Goal: Information Seeking & Learning: Learn about a topic

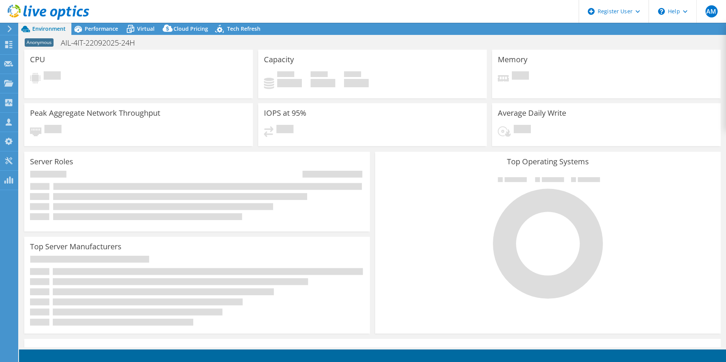
select select "USD"
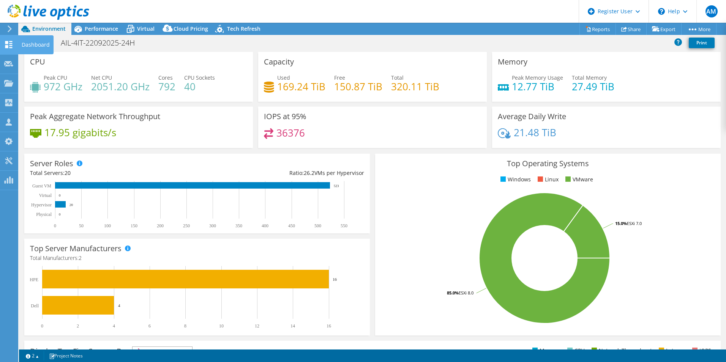
click at [10, 46] on icon at bounding box center [8, 44] width 9 height 7
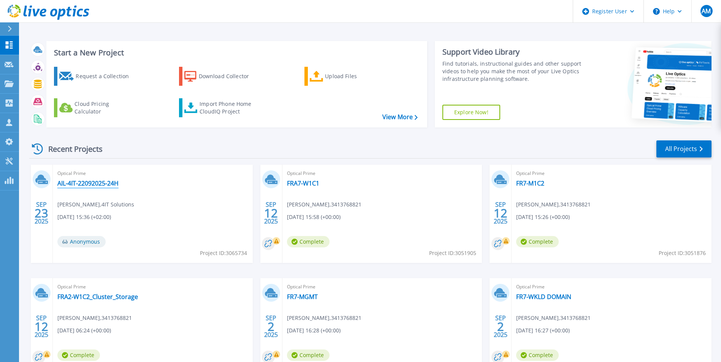
click at [85, 186] on link "AIL-4IT-22092025-24H" at bounding box center [87, 184] width 61 height 8
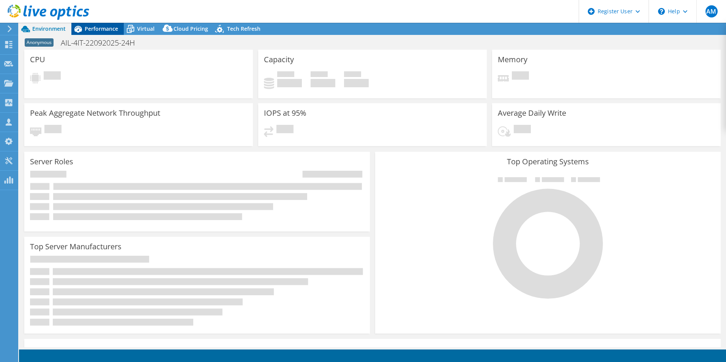
select select "USD"
click at [100, 28] on span "Performance" at bounding box center [101, 28] width 33 height 7
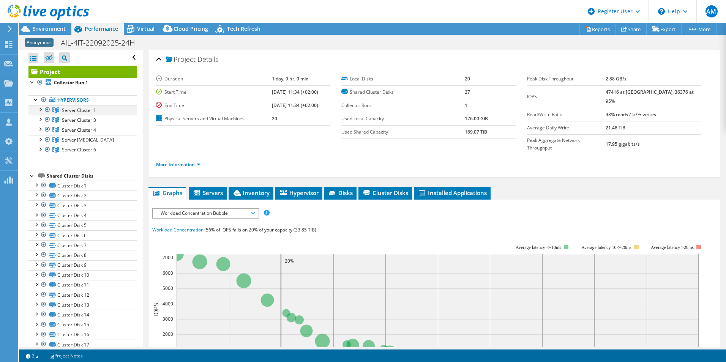
click at [37, 109] on div at bounding box center [40, 109] width 8 height 8
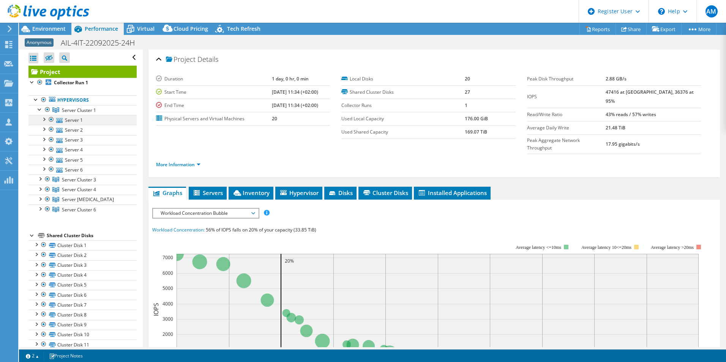
click at [43, 121] on div at bounding box center [44, 119] width 8 height 8
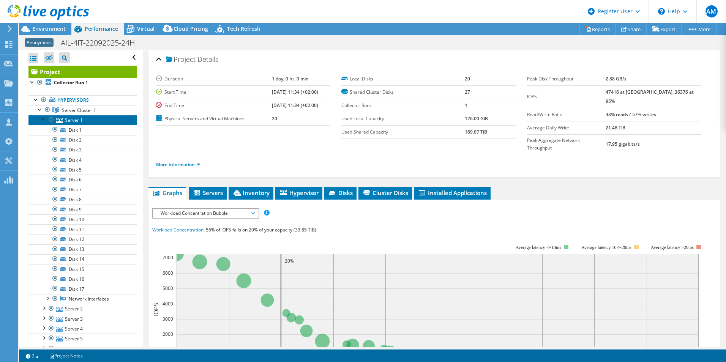
click at [68, 121] on link "Server 1" at bounding box center [82, 120] width 108 height 10
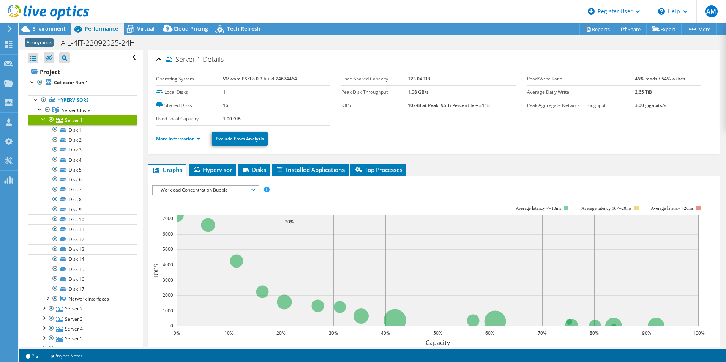
click at [212, 59] on span "Details" at bounding box center [213, 59] width 21 height 9
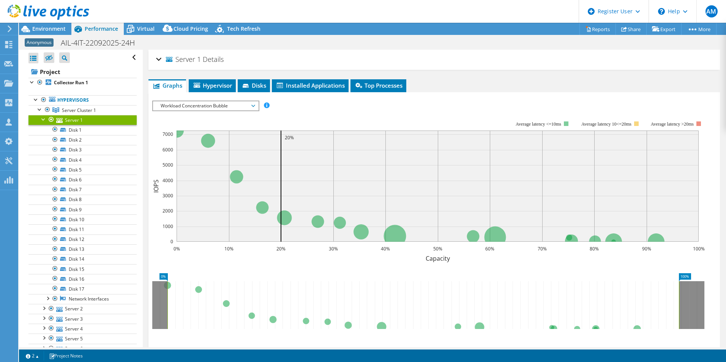
click at [216, 62] on span "Details" at bounding box center [213, 59] width 21 height 9
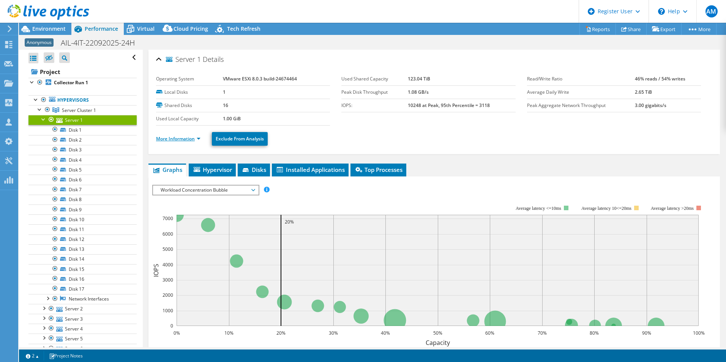
click at [194, 138] on link "More Information" at bounding box center [178, 139] width 44 height 6
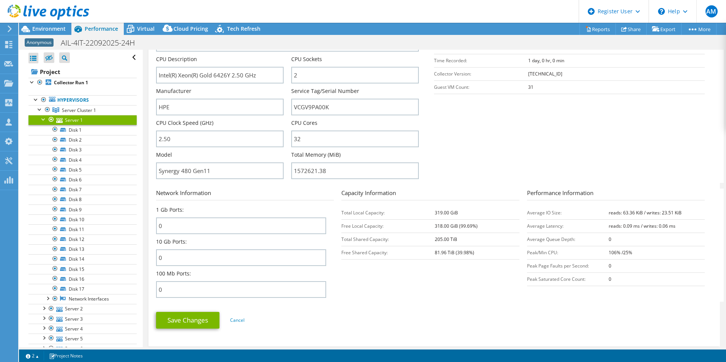
scroll to position [76, 0]
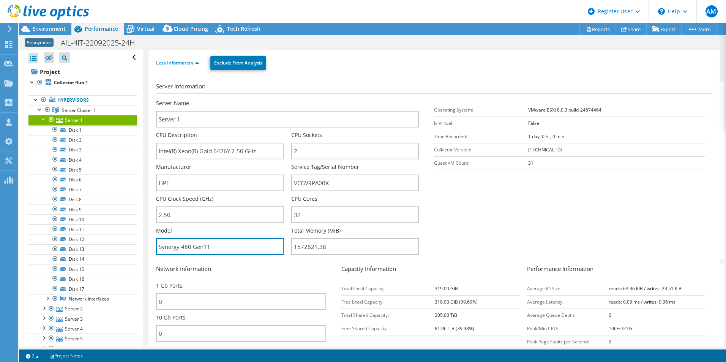
drag, startPoint x: 212, startPoint y: 248, endPoint x: 133, endPoint y: 248, distance: 78.7
click at [133, 248] on div "Open All Close All Hide Excluded Nodes Project Tree Filter" at bounding box center [372, 199] width 707 height 298
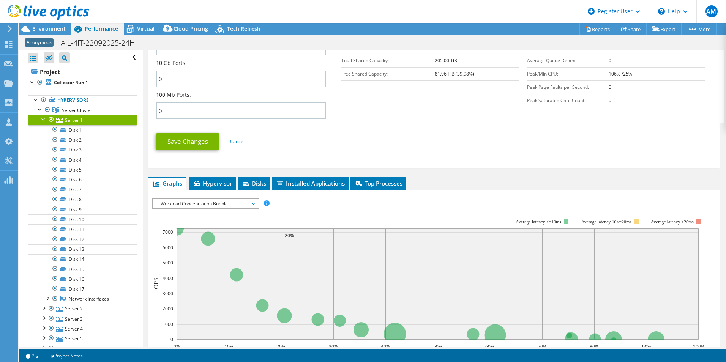
scroll to position [342, 0]
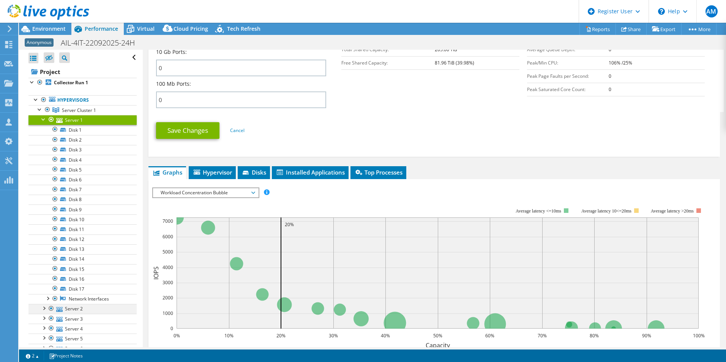
click at [41, 307] on div at bounding box center [44, 308] width 8 height 8
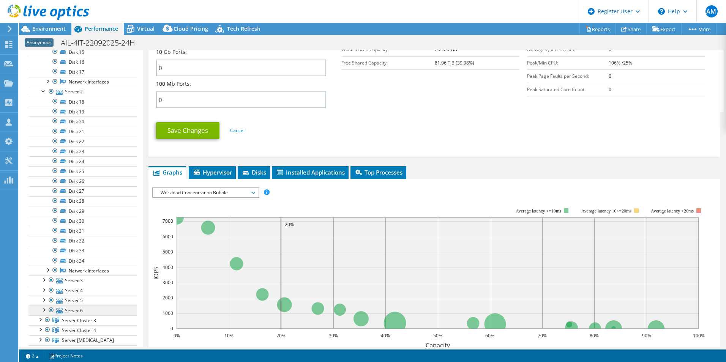
scroll to position [228, 0]
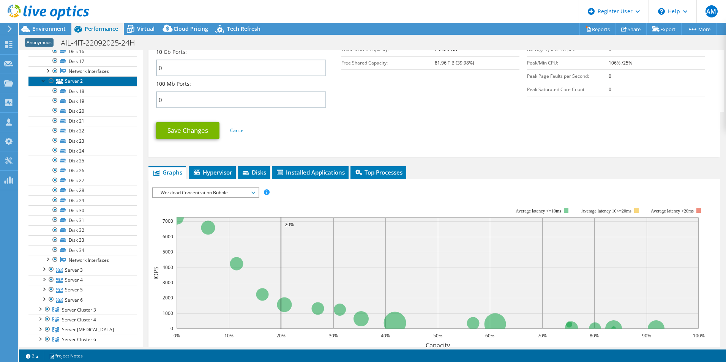
click at [73, 80] on link "Server 2" at bounding box center [82, 81] width 108 height 10
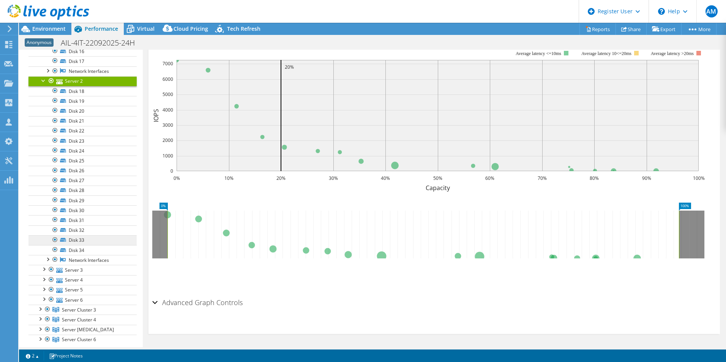
scroll to position [155, 0]
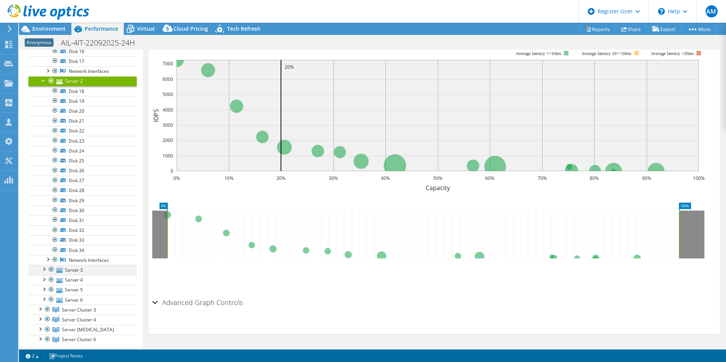
click at [40, 273] on div at bounding box center [44, 269] width 8 height 8
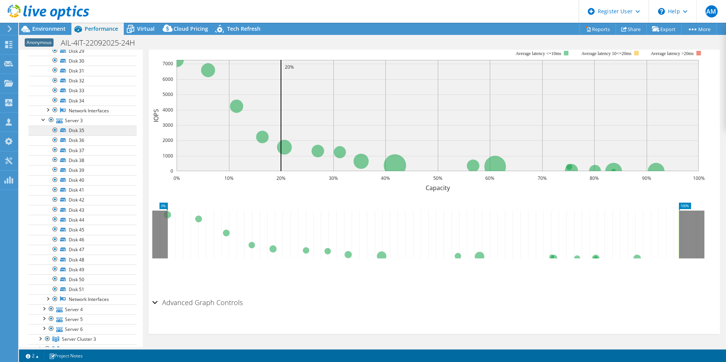
scroll to position [380, 0]
click at [45, 307] on div at bounding box center [44, 306] width 8 height 8
click at [44, 309] on div at bounding box center [44, 306] width 8 height 8
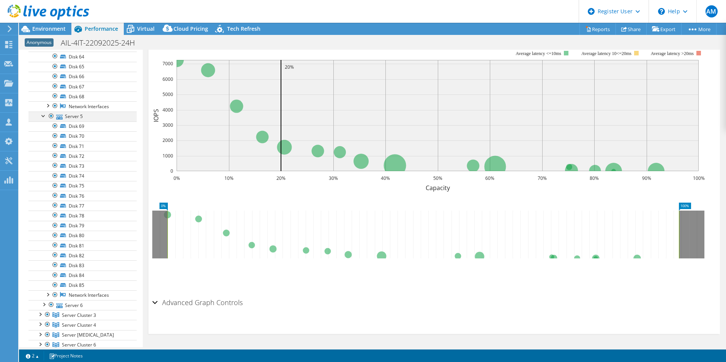
click at [43, 116] on div at bounding box center [44, 116] width 8 height 8
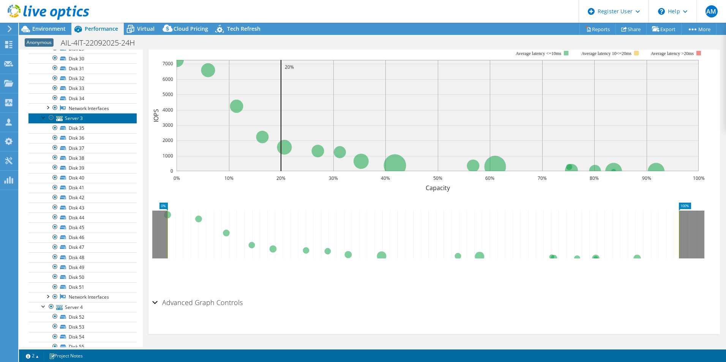
click at [39, 114] on link "Server 3" at bounding box center [82, 118] width 108 height 10
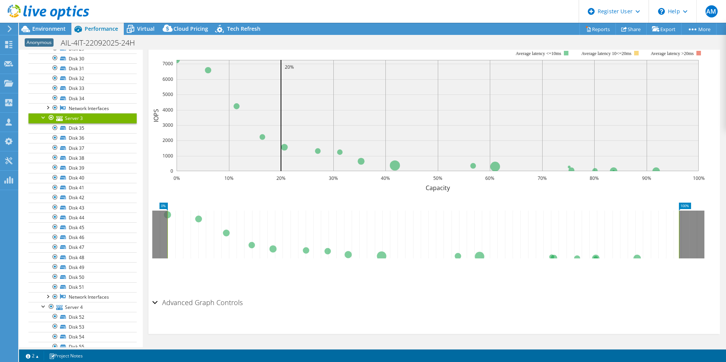
click at [40, 122] on link "Server 3" at bounding box center [82, 118] width 108 height 10
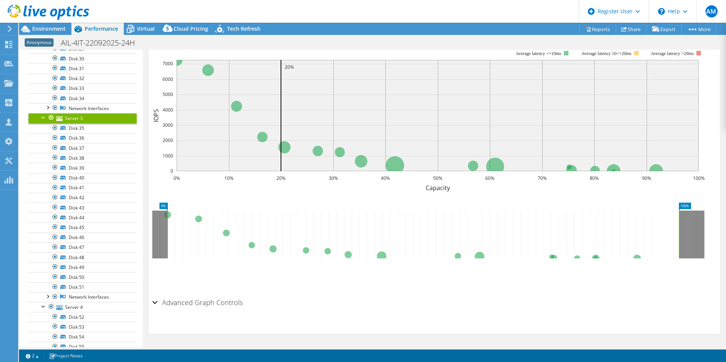
click at [41, 121] on link "Server 3" at bounding box center [82, 118] width 108 height 10
click at [43, 121] on div at bounding box center [44, 117] width 8 height 8
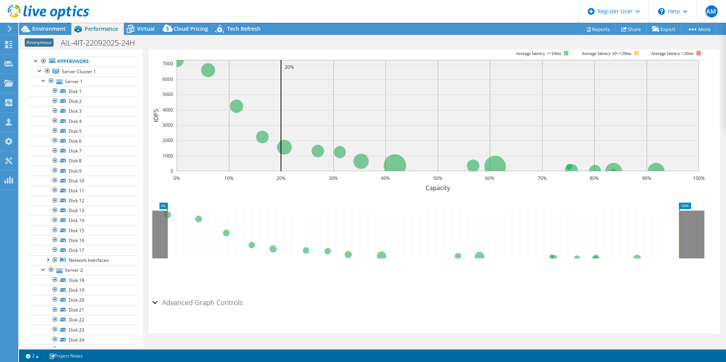
scroll to position [0, 0]
click at [43, 118] on div at bounding box center [44, 119] width 8 height 8
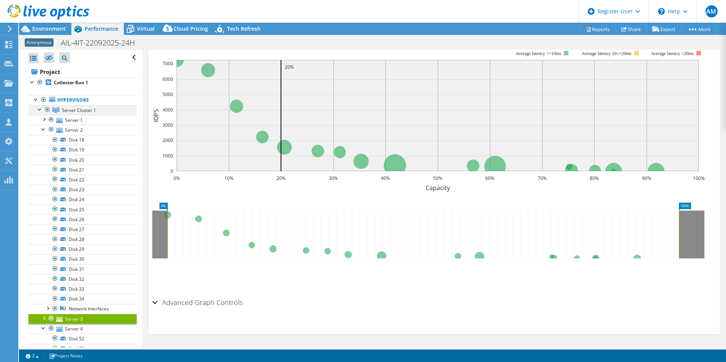
click at [38, 111] on div at bounding box center [40, 109] width 8 height 8
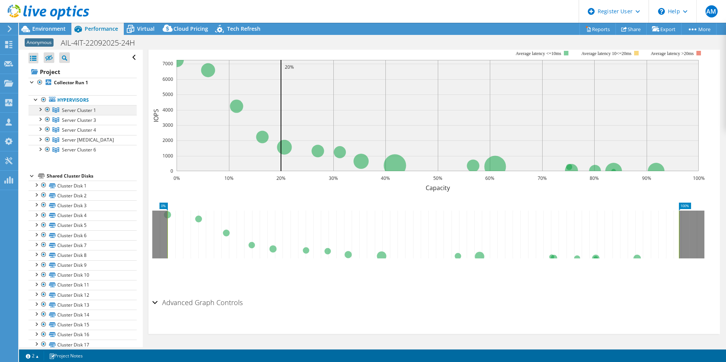
click at [42, 109] on div at bounding box center [40, 109] width 8 height 8
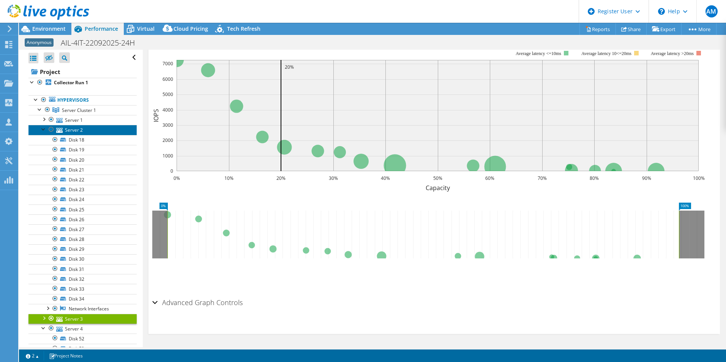
click at [43, 134] on link "Server 2" at bounding box center [82, 130] width 108 height 10
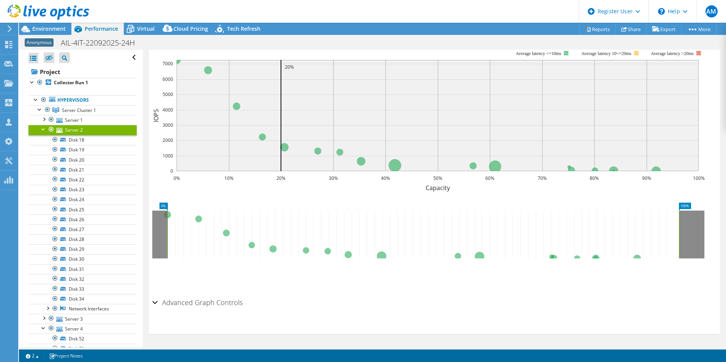
click at [43, 134] on link "Server 2" at bounding box center [82, 130] width 108 height 10
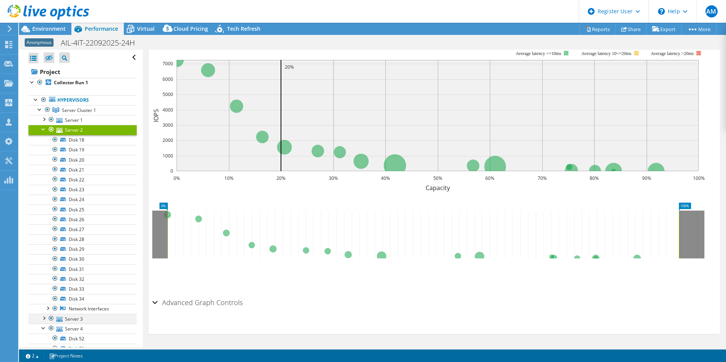
click at [42, 319] on div at bounding box center [44, 318] width 8 height 8
click at [41, 130] on div at bounding box center [44, 129] width 8 height 8
click at [40, 139] on div at bounding box center [44, 139] width 8 height 8
click at [42, 147] on div at bounding box center [44, 149] width 8 height 8
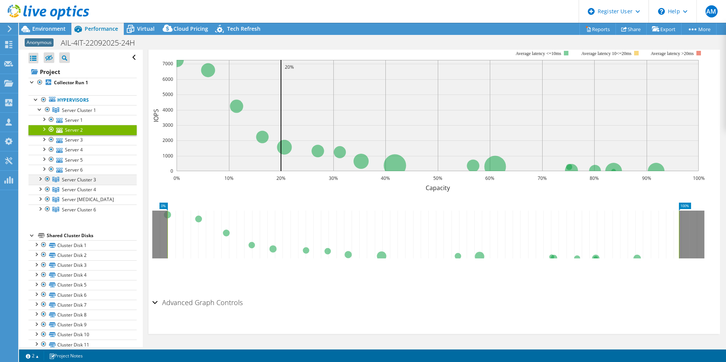
click at [36, 179] on div at bounding box center [40, 179] width 8 height 8
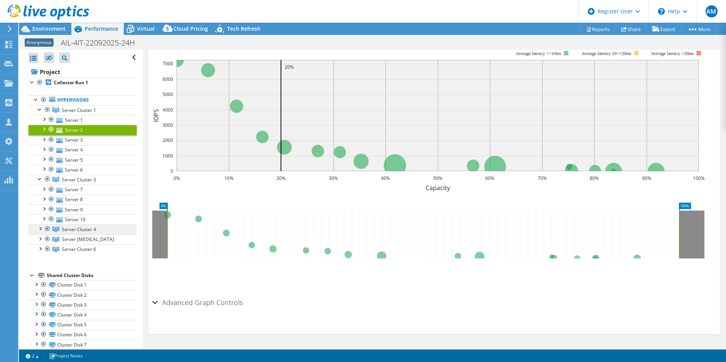
click at [41, 233] on link "Server Cluster 4" at bounding box center [82, 230] width 108 height 10
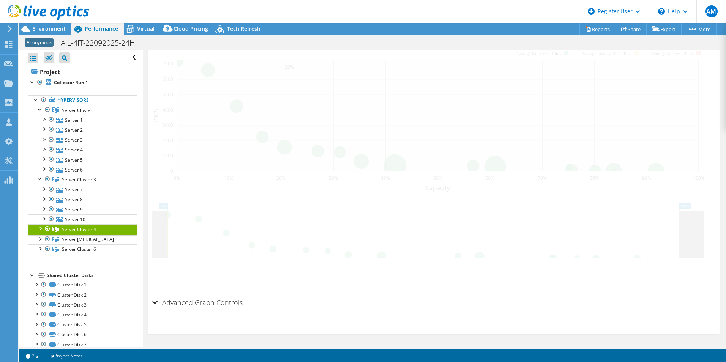
scroll to position [150, 0]
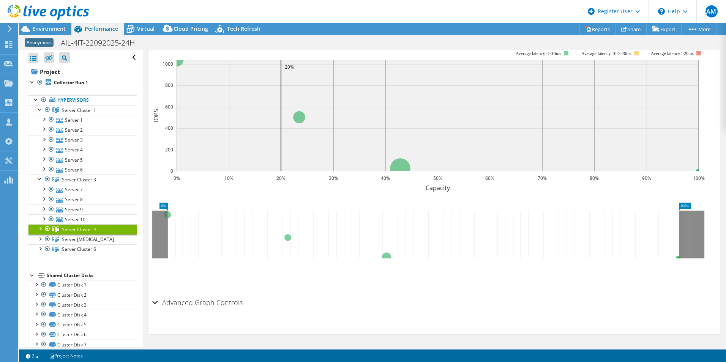
click at [40, 226] on div at bounding box center [40, 229] width 8 height 8
click at [40, 260] on div at bounding box center [40, 259] width 8 height 8
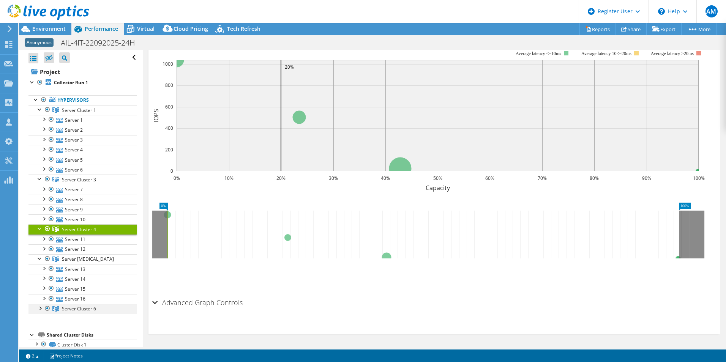
click at [40, 307] on div at bounding box center [40, 308] width 8 height 8
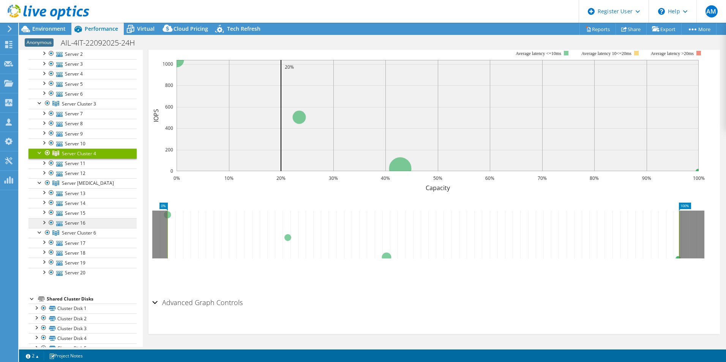
scroll to position [0, 0]
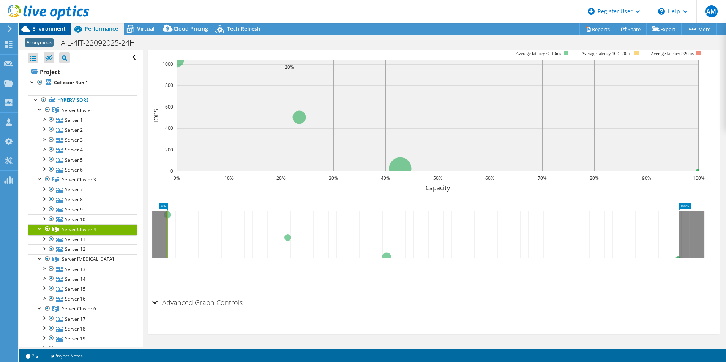
click at [49, 33] on div "Environment" at bounding box center [45, 29] width 52 height 12
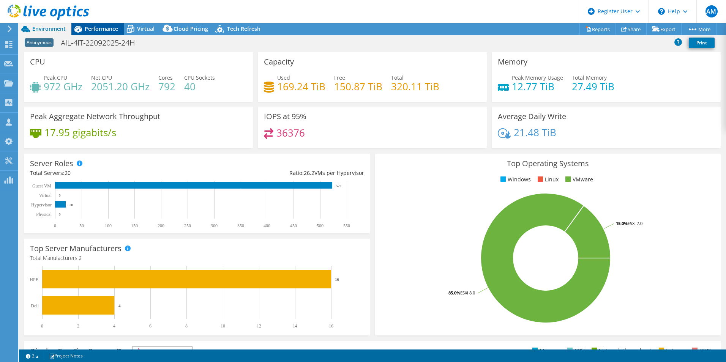
click at [105, 28] on span "Performance" at bounding box center [101, 28] width 33 height 7
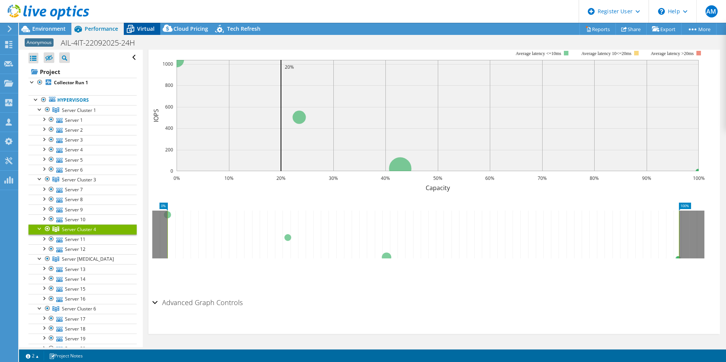
click at [144, 33] on div "Virtual" at bounding box center [142, 29] width 36 height 12
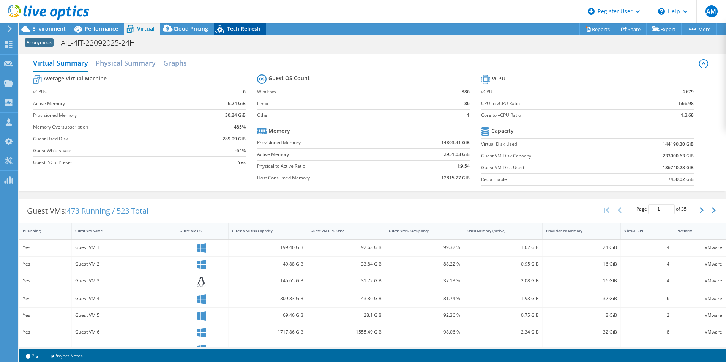
click at [252, 29] on span "Tech Refresh" at bounding box center [243, 28] width 33 height 7
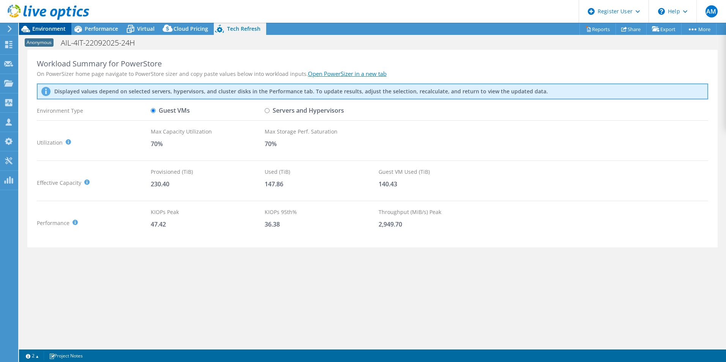
click at [55, 28] on span "Environment" at bounding box center [48, 28] width 33 height 7
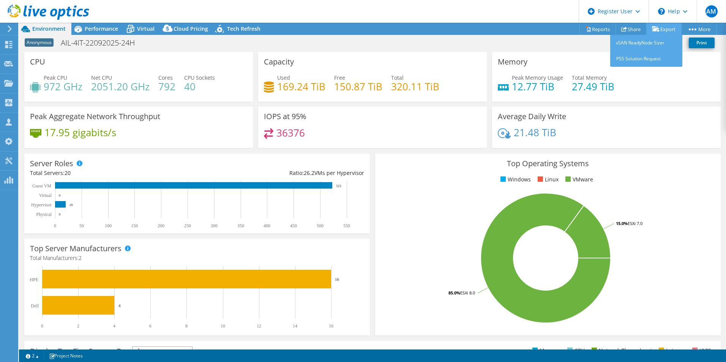
click at [663, 26] on link "Export" at bounding box center [664, 29] width 35 height 12
click at [632, 42] on link "vSAN ReadyNode Sizer" at bounding box center [647, 43] width 72 height 16
click at [660, 30] on link "Export" at bounding box center [664, 29] width 35 height 12
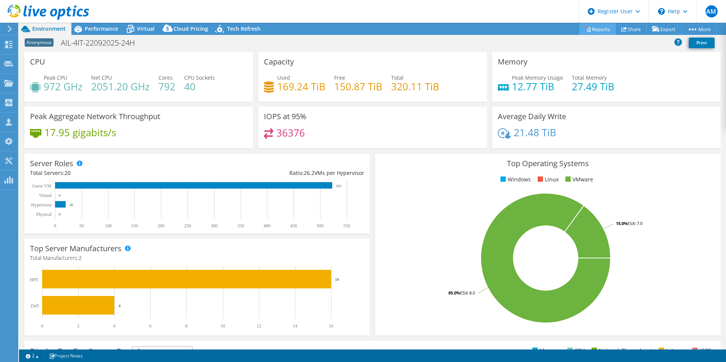
click at [587, 28] on link "Reports" at bounding box center [598, 29] width 36 height 12
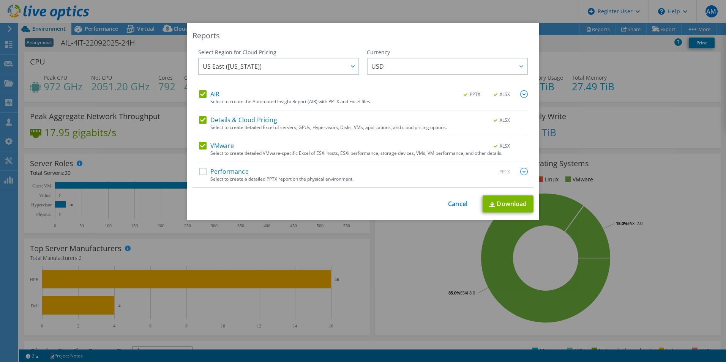
click at [199, 176] on div "Performance .PPTX" at bounding box center [363, 172] width 329 height 9
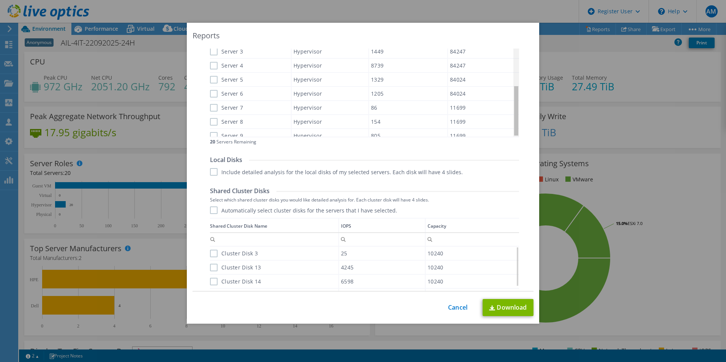
drag, startPoint x: 514, startPoint y: 62, endPoint x: 497, endPoint y: 66, distance: 18.2
click at [497, 67] on body "AM Dell User Adel Merkez Adel.Merkez@dell.com Dell My Profile Log Out \n Help E…" at bounding box center [363, 181] width 726 height 362
click at [448, 307] on link "Cancel" at bounding box center [457, 307] width 19 height 7
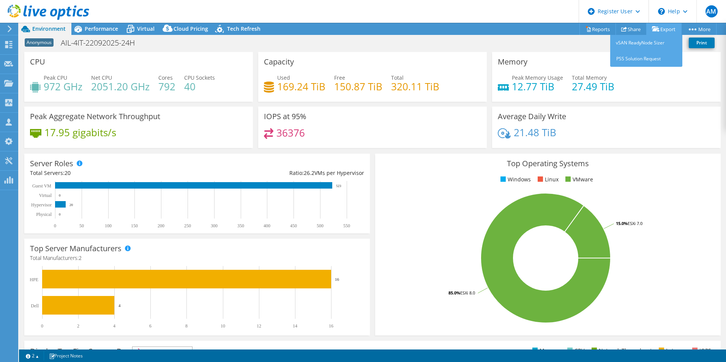
click at [664, 27] on link "Export" at bounding box center [664, 29] width 35 height 12
click at [474, 39] on div "Anonymous AIL-4IT-22092025-24H Print" at bounding box center [372, 43] width 707 height 14
click at [647, 41] on link "vSAN ReadyNode Sizer" at bounding box center [647, 43] width 72 height 16
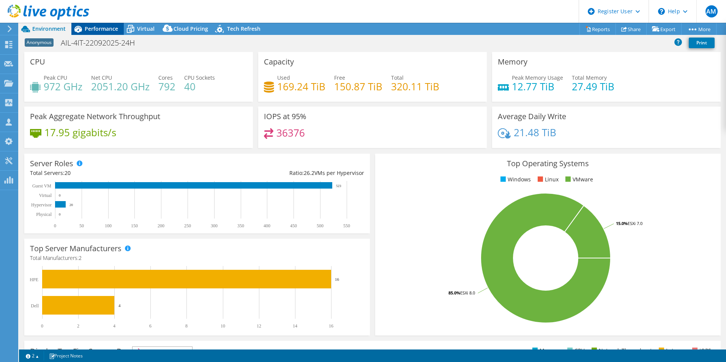
click at [97, 27] on span "Performance" at bounding box center [101, 28] width 33 height 7
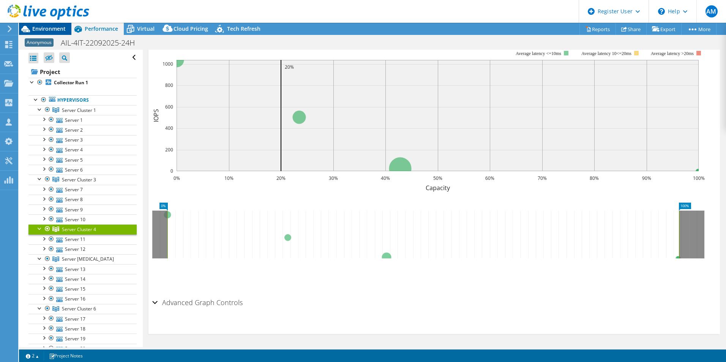
click at [47, 28] on span "Environment" at bounding box center [48, 28] width 33 height 7
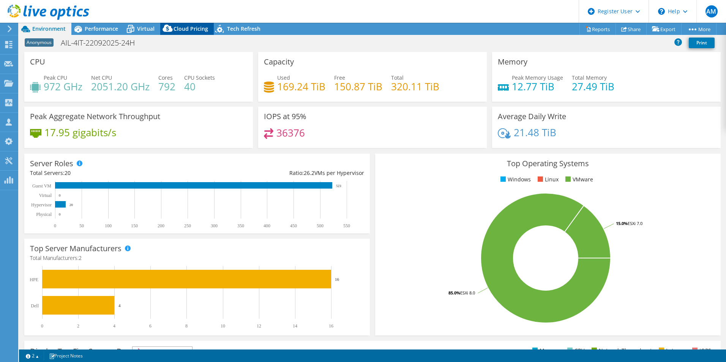
click at [192, 32] on span "Cloud Pricing" at bounding box center [191, 28] width 35 height 7
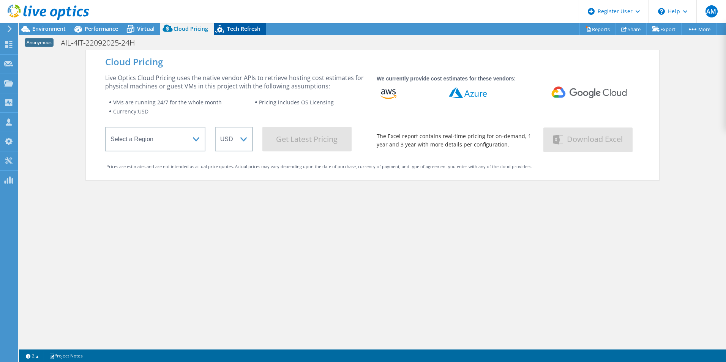
click at [243, 29] on span "Tech Refresh" at bounding box center [243, 28] width 33 height 7
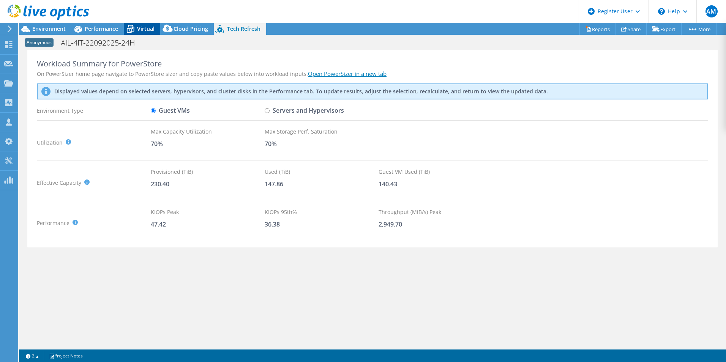
click at [133, 28] on icon at bounding box center [131, 30] width 8 height 6
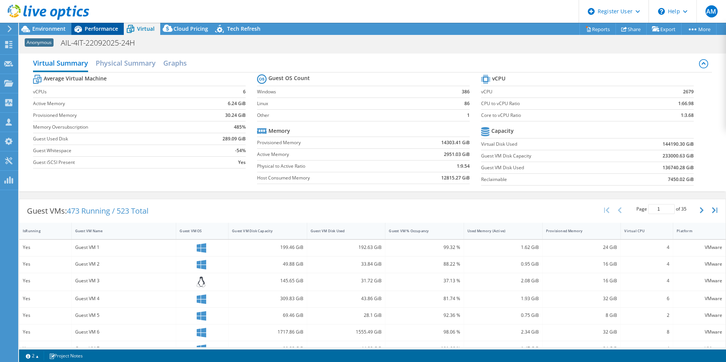
click at [98, 32] on span "Performance" at bounding box center [101, 28] width 33 height 7
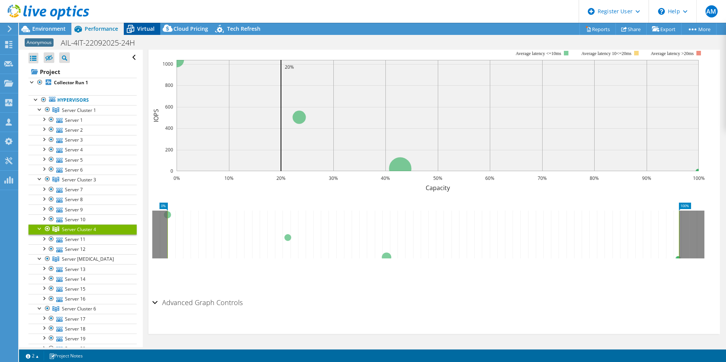
click at [144, 29] on span "Virtual" at bounding box center [145, 28] width 17 height 7
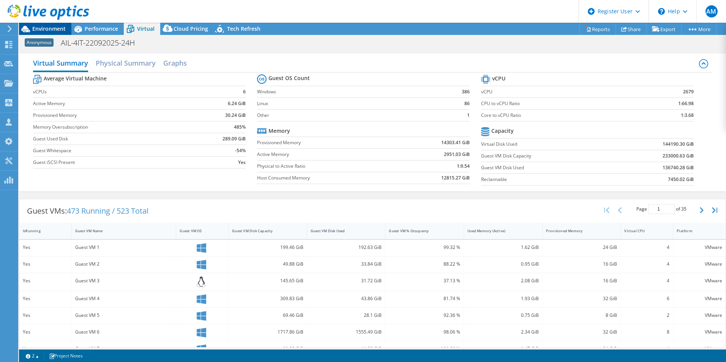
click at [53, 28] on span "Environment" at bounding box center [48, 28] width 33 height 7
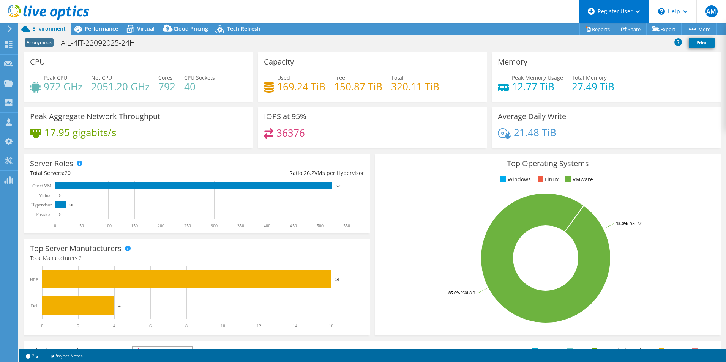
click at [636, 12] on icon at bounding box center [638, 11] width 4 height 3
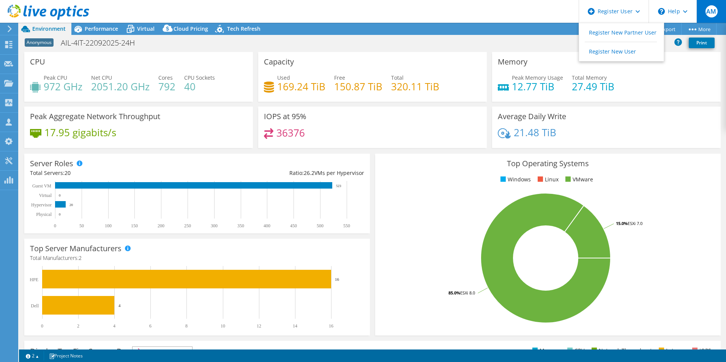
click at [707, 14] on span "AM" at bounding box center [712, 11] width 12 height 12
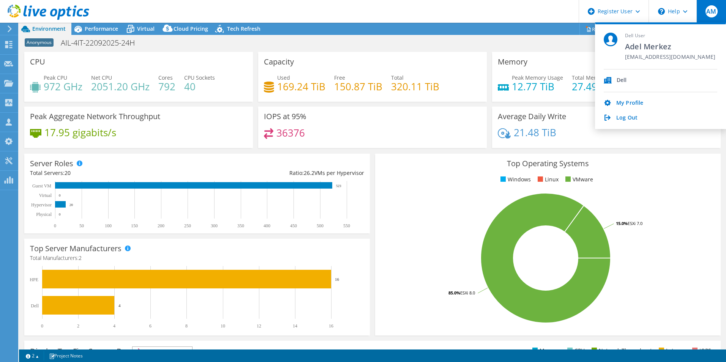
click at [386, 17] on header "AM Dell User Adel Merkez Adel.Merkez@dell.com Dell My Profile Log Out \n Help E…" at bounding box center [363, 11] width 726 height 23
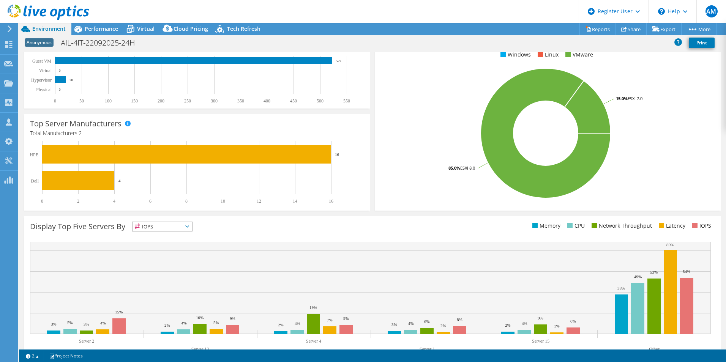
scroll to position [145, 0]
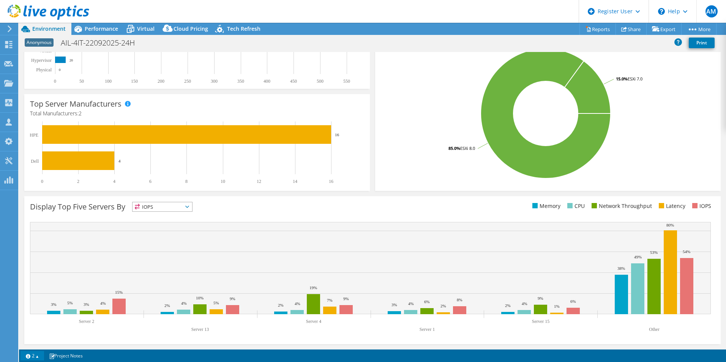
click at [35, 356] on link "2" at bounding box center [33, 355] width 24 height 9
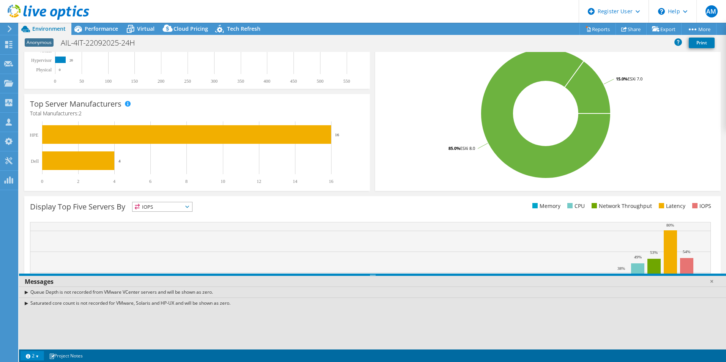
click at [70, 219] on div "Display Top Five Servers By IOPS IOPS" at bounding box center [372, 270] width 697 height 148
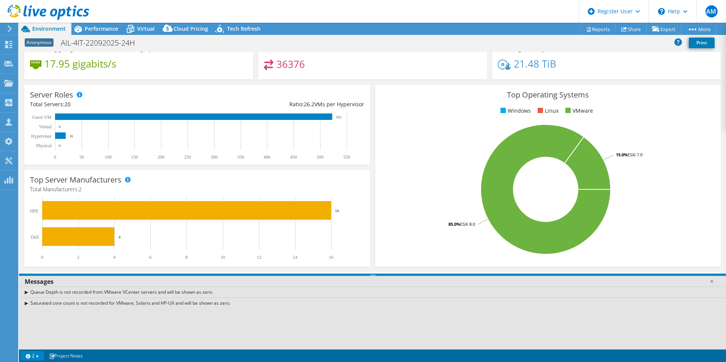
scroll to position [0, 0]
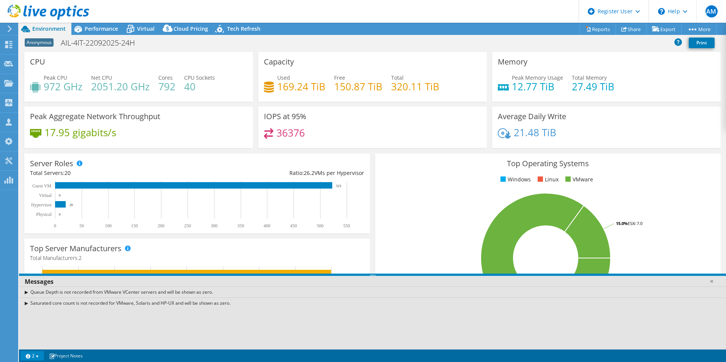
click at [32, 357] on link "2" at bounding box center [33, 355] width 24 height 9
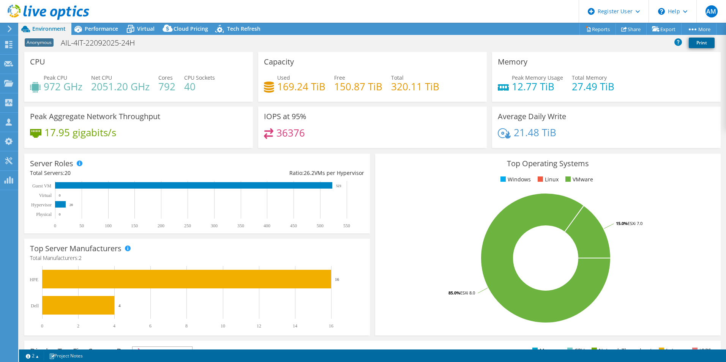
drag, startPoint x: 206, startPoint y: 82, endPoint x: 704, endPoint y: 43, distance: 499.3
click at [704, 43] on link "Print" at bounding box center [702, 43] width 26 height 11
click at [627, 32] on link "Share" at bounding box center [631, 29] width 31 height 12
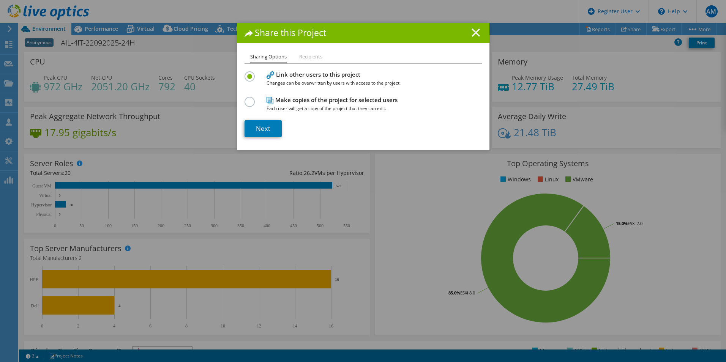
click at [472, 33] on icon at bounding box center [476, 32] width 8 height 8
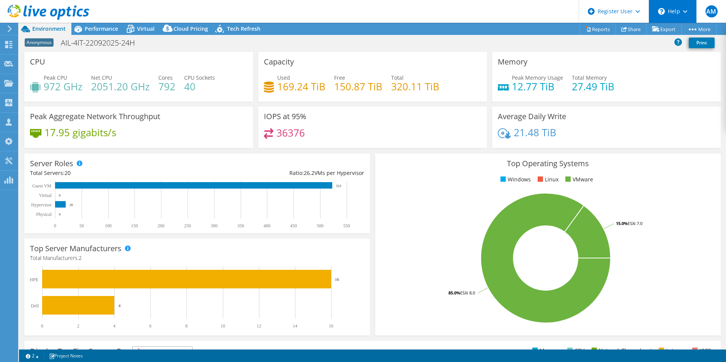
click at [672, 12] on div "\n Help" at bounding box center [673, 11] width 48 height 23
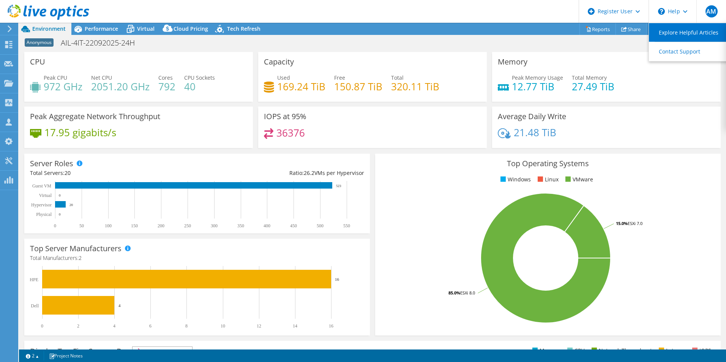
click at [674, 41] on link "Explore Helpful Articles" at bounding box center [691, 32] width 85 height 19
click at [92, 30] on span "Performance" at bounding box center [101, 28] width 33 height 7
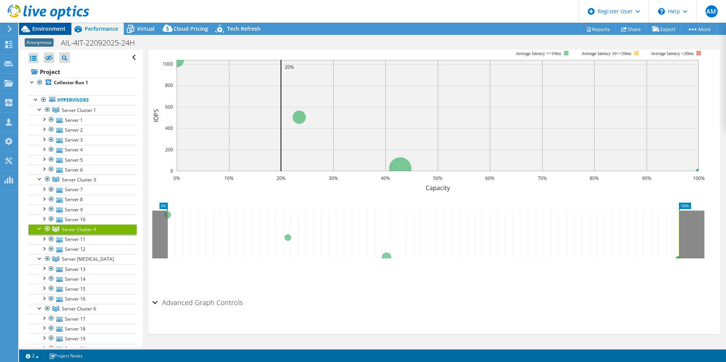
click at [38, 31] on span "Environment" at bounding box center [48, 28] width 33 height 7
